Goal: Task Accomplishment & Management: Manage account settings

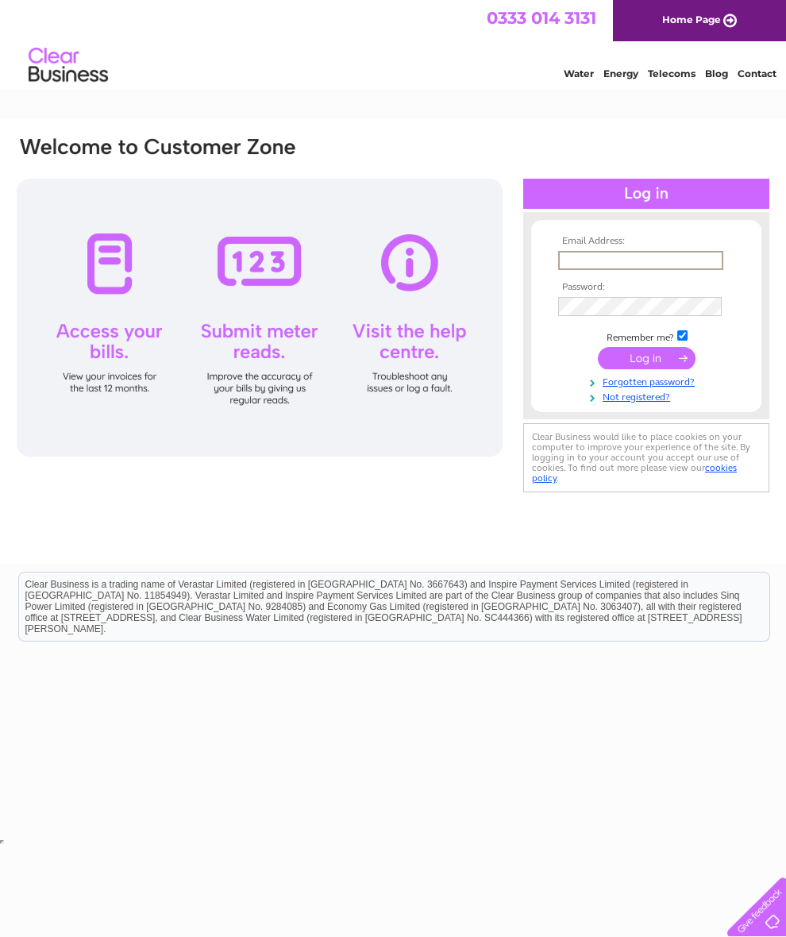
type input "David.rimmer@live.co.uk"
click at [646, 364] on input "submit" at bounding box center [647, 358] width 98 height 22
click at [653, 367] on input "submit" at bounding box center [647, 356] width 98 height 22
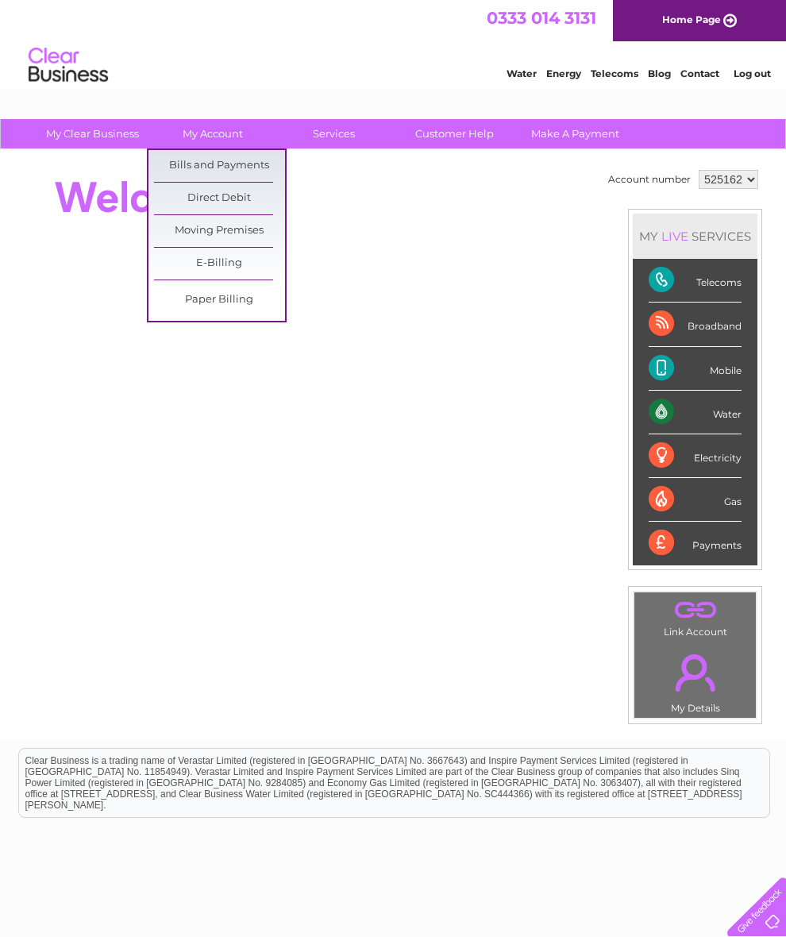
click at [233, 165] on link "Bills and Payments" at bounding box center [219, 166] width 131 height 32
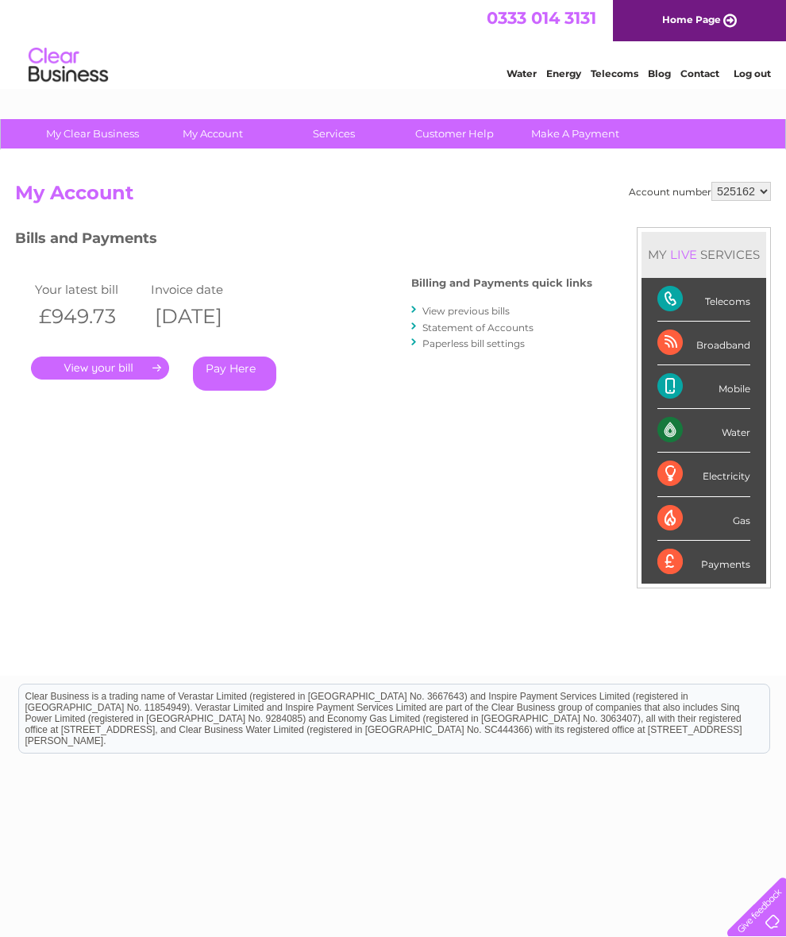
click at [127, 366] on link "." at bounding box center [100, 367] width 138 height 23
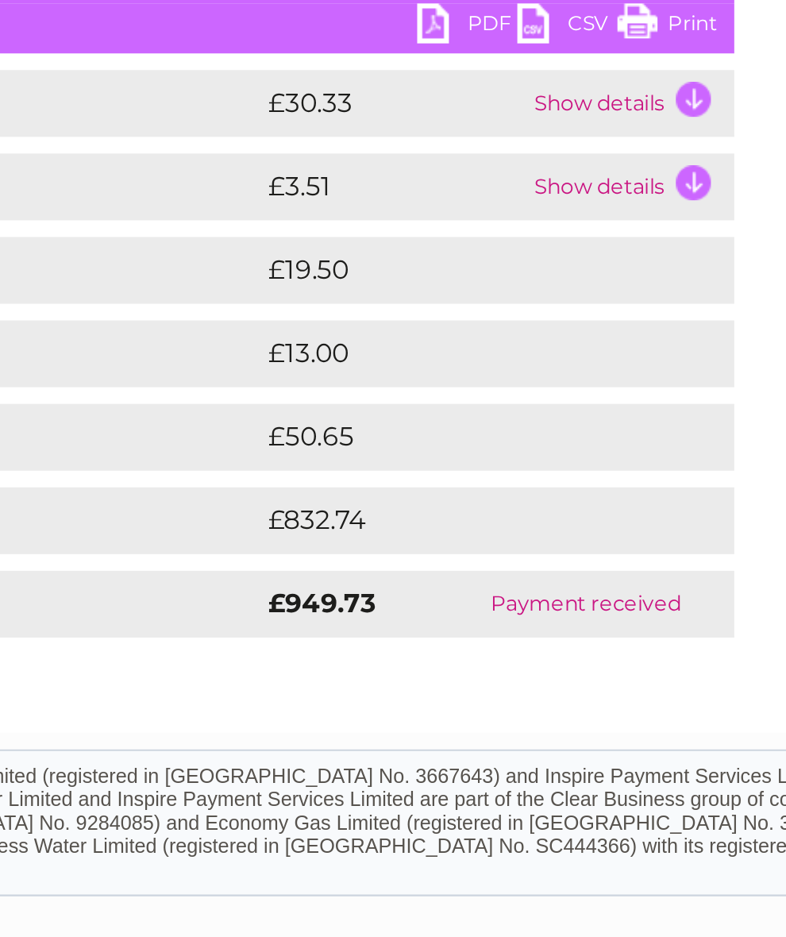
click at [177, 558] on div "Pay Here" at bounding box center [297, 572] width 564 height 29
click at [284, 558] on div "Pay Here" at bounding box center [297, 572] width 564 height 29
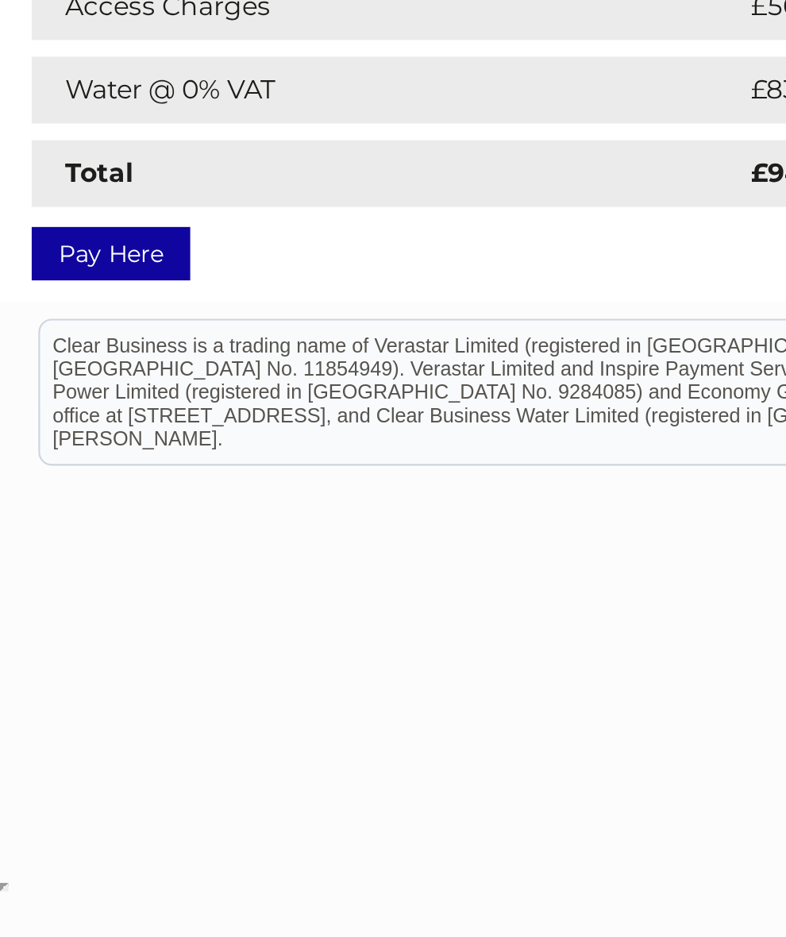
click at [238, 402] on html "Clear Business is a trading name of Verastar Limited (registered in [GEOGRAPHIC…" at bounding box center [393, 352] width 786 height 102
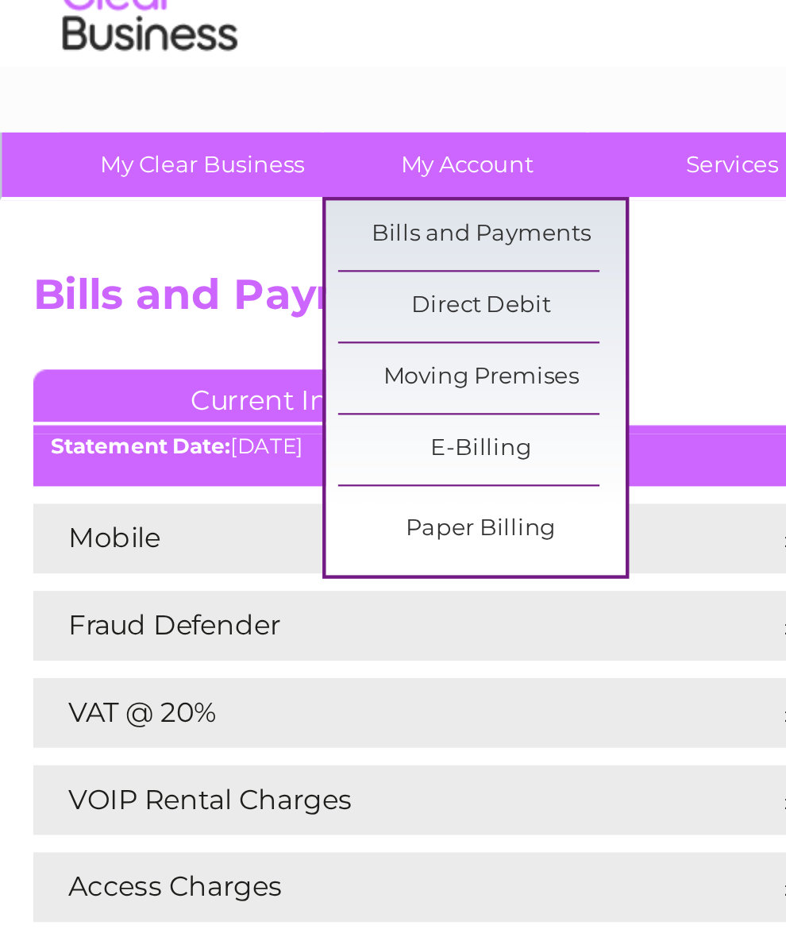
click at [254, 150] on link "Bills and Payments" at bounding box center [219, 166] width 131 height 32
click at [258, 150] on link "Bills and Payments" at bounding box center [219, 166] width 131 height 32
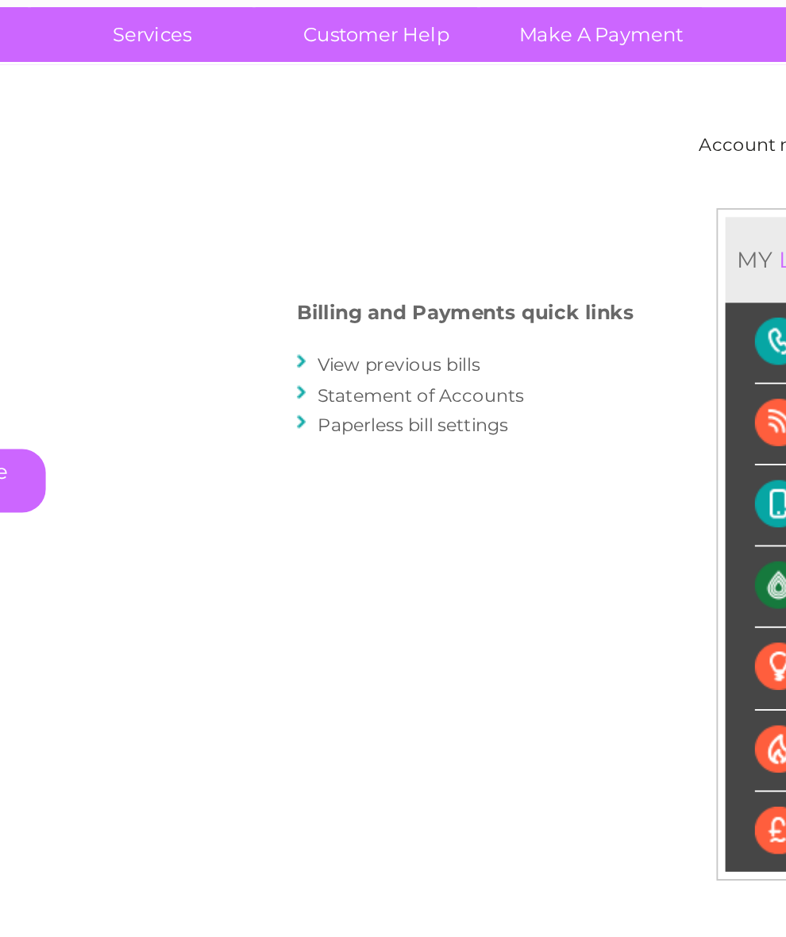
click at [422, 337] on link "Paperless bill settings" at bounding box center [473, 343] width 102 height 12
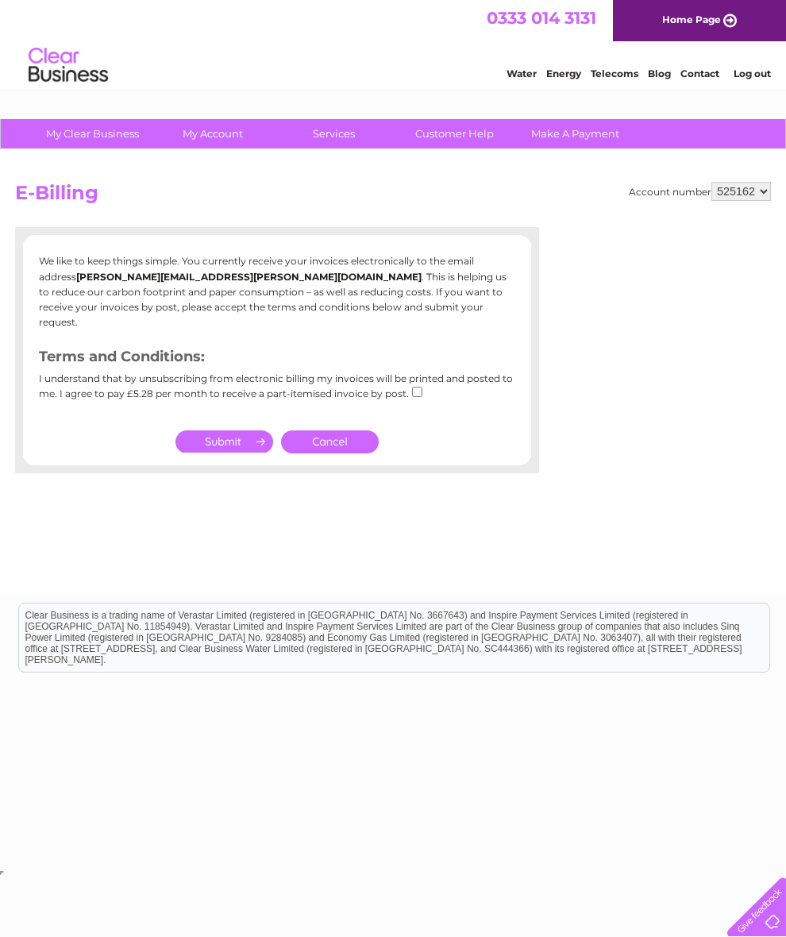
click at [486, 455] on div "We like to keep things simple. You currently receive your invoices electronical…" at bounding box center [277, 350] width 524 height 214
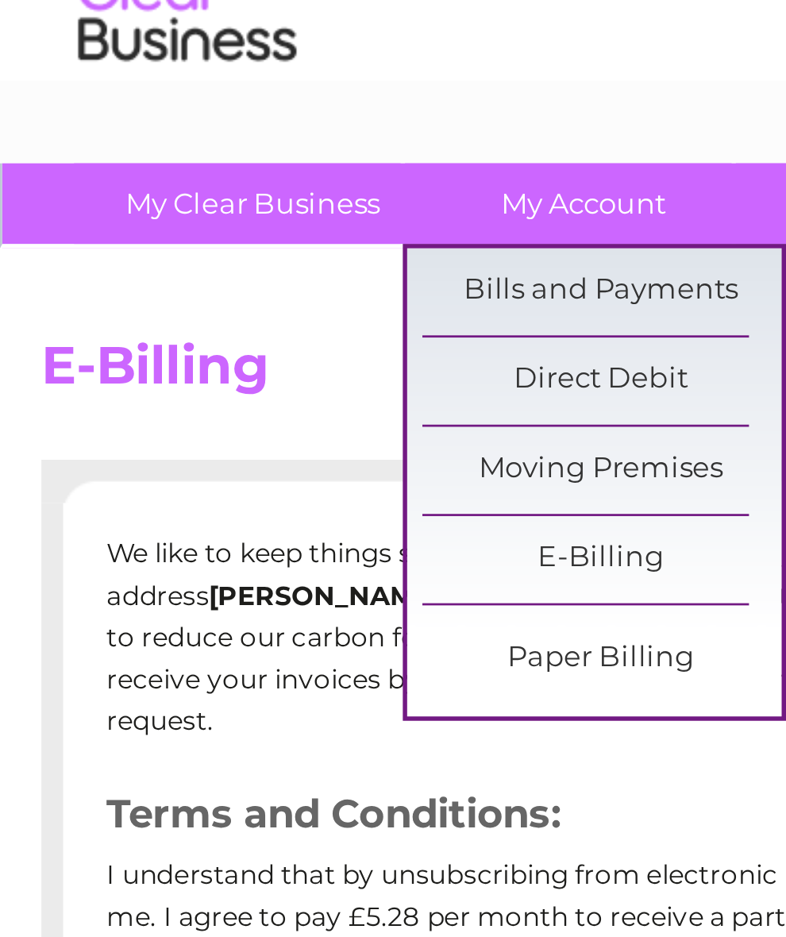
click at [263, 150] on link "Bills and Payments" at bounding box center [219, 166] width 131 height 32
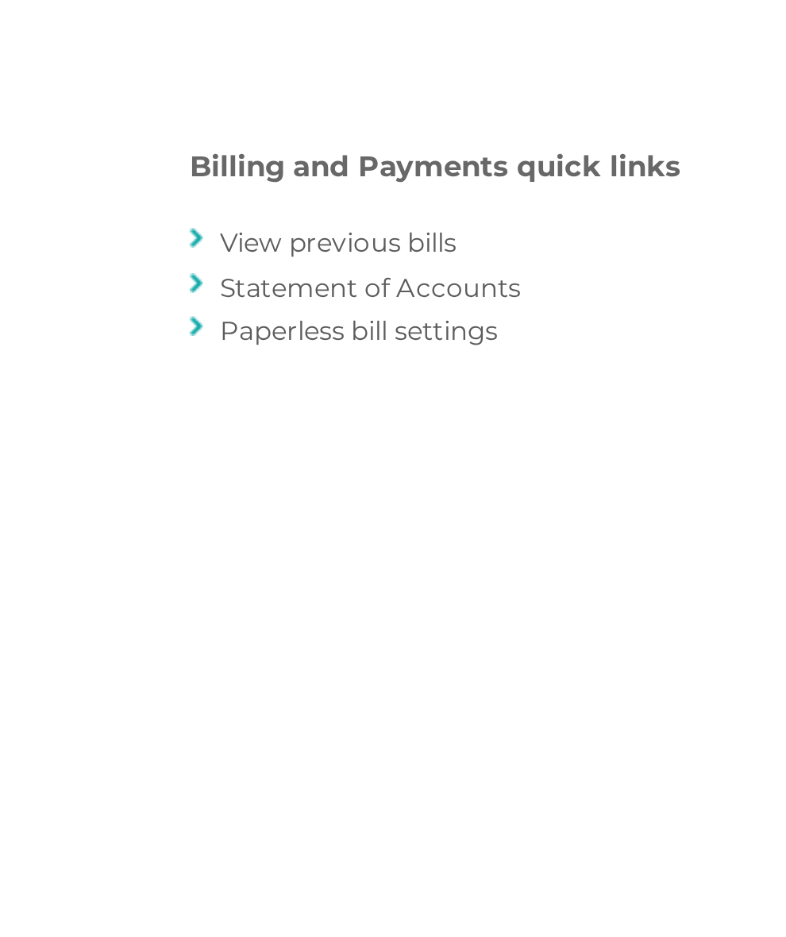
click at [287, 202] on div "Account number 525162 My Account MY LIVE SERVICES Telecoms Broadband Mobile Wat…" at bounding box center [393, 421] width 756 height 478
click at [422, 305] on link "View previous bills" at bounding box center [465, 311] width 87 height 12
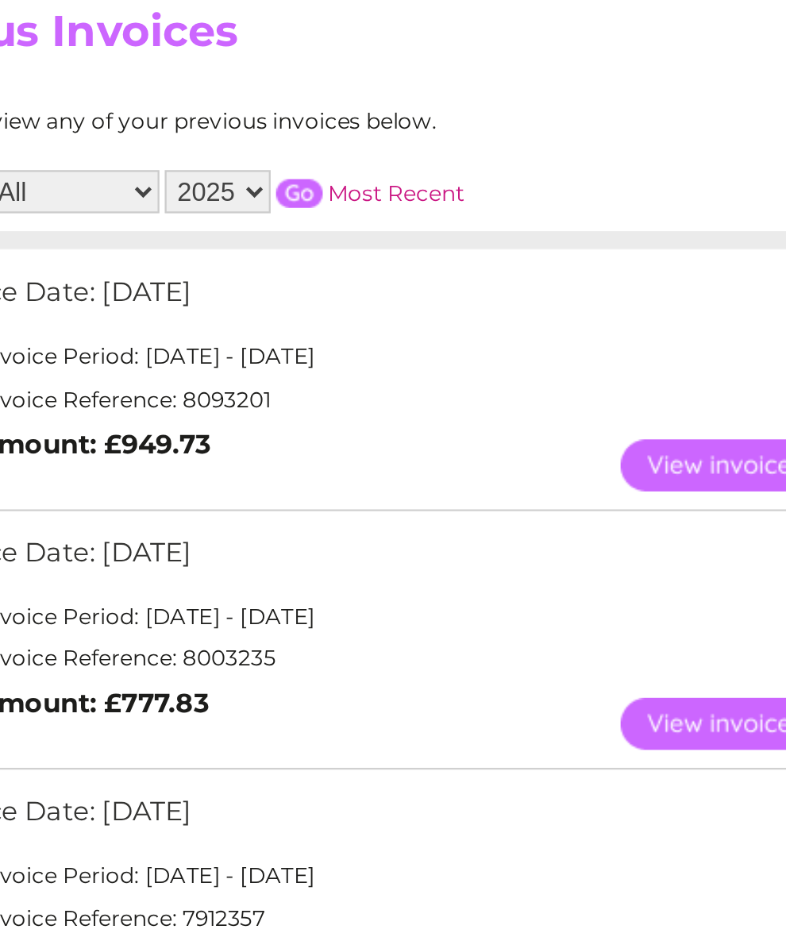
click at [63, 227] on div "Download or view any of your previous invoices below. Filter by date All Januar…" at bounding box center [223, 782] width 417 height 1110
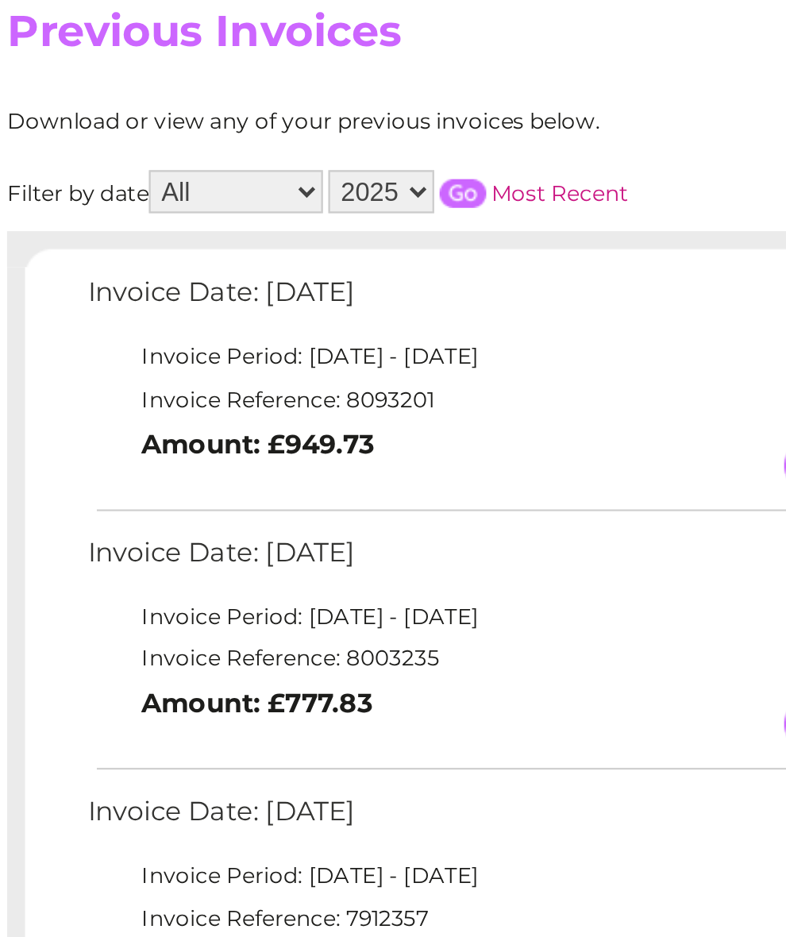
click at [133, 254] on select "All January February March April May June July August September October Novembe…" at bounding box center [116, 263] width 77 height 19
select select "9"
click at [323, 365] on td "View Download Amount: £949.73" at bounding box center [279, 384] width 464 height 39
click at [308, 327] on td "Invoice Period: [DATE] - [DATE]" at bounding box center [279, 336] width 464 height 19
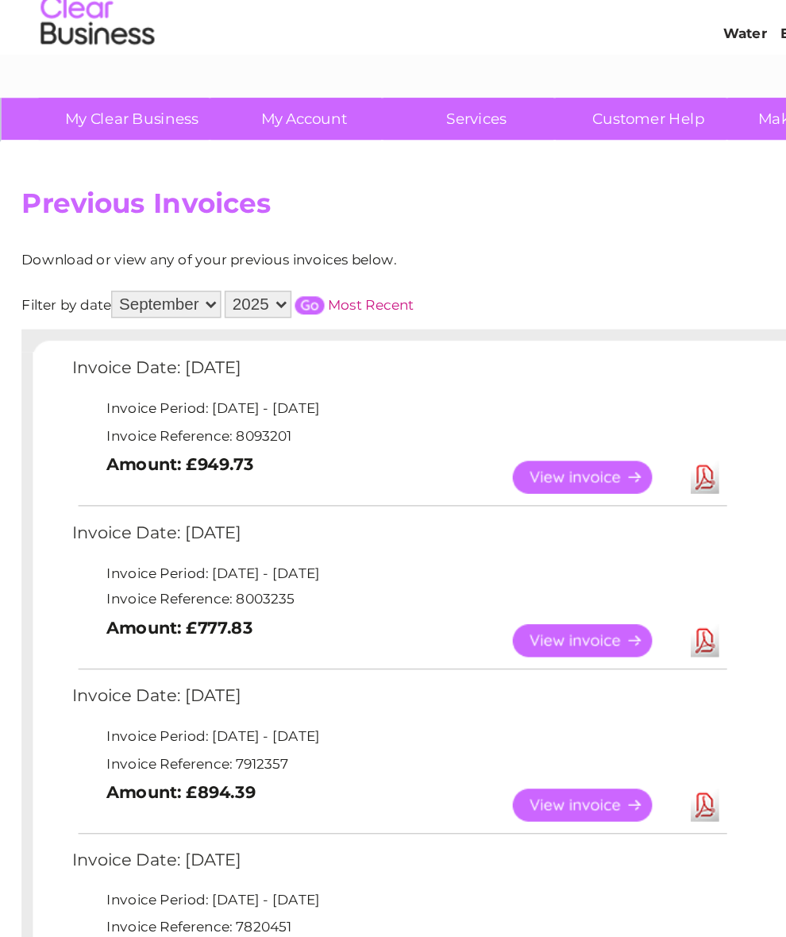
click at [422, 373] on link "View" at bounding box center [417, 384] width 117 height 23
